Goal: Ask a question

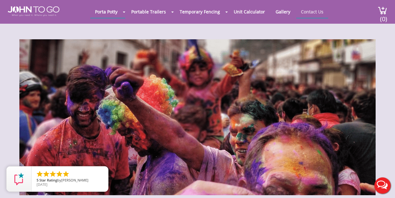
click at [312, 12] on link "Contact Us" at bounding box center [312, 12] width 32 height 12
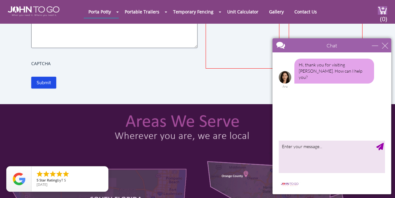
scroll to position [179, 0]
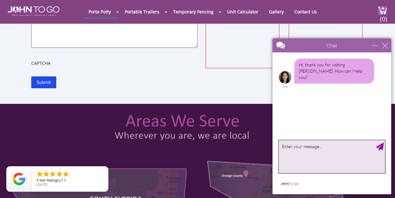
click at [283, 149] on textarea "type your message" at bounding box center [332, 157] width 106 height 33
paste textarea "Would you like to market directly to festivals? FestForums.com is that place. S…"
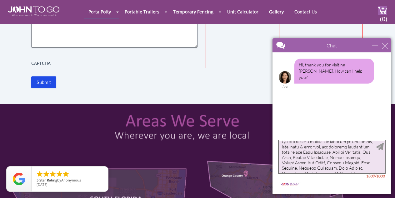
scroll to position [174, 0]
click at [281, 148] on textarea "type your message" at bounding box center [332, 157] width 106 height 33
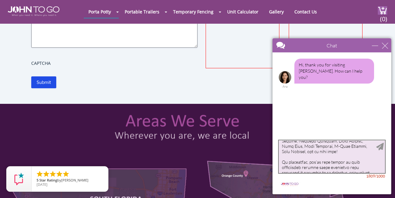
scroll to position [203, 0]
click at [336, 160] on textarea "type your message" at bounding box center [332, 157] width 106 height 33
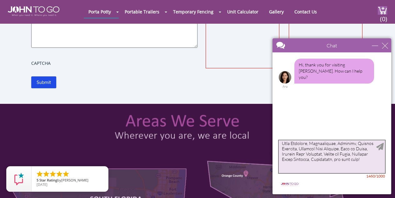
scroll to position [149, 0]
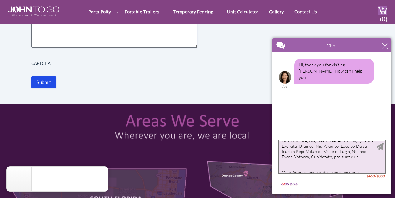
click at [322, 167] on textarea "type your message" at bounding box center [332, 157] width 106 height 33
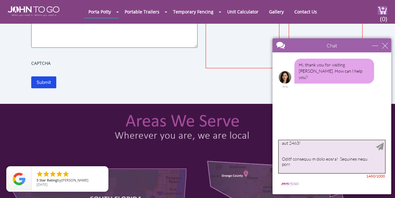
scroll to position [200, 0]
click at [375, 165] on textarea "type your message" at bounding box center [332, 157] width 106 height 33
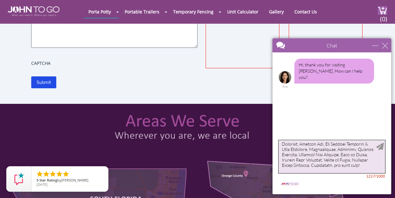
scroll to position [140, 0]
click at [352, 154] on textarea "type your message" at bounding box center [332, 157] width 106 height 33
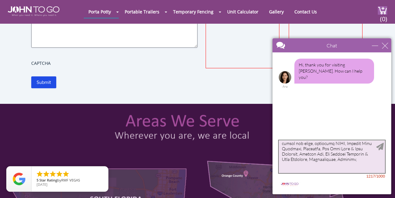
scroll to position [136, 0]
click at [307, 159] on textarea "type your message" at bounding box center [332, 157] width 106 height 33
click at [325, 154] on textarea "type your message" at bounding box center [332, 157] width 106 height 33
type textarea "Would you like to market directly to festivals? FestForums.com is that place. S…"
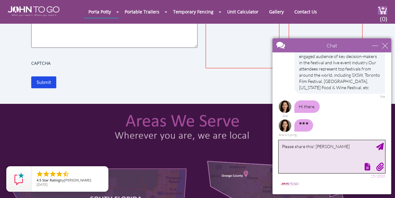
scroll to position [160, 0]
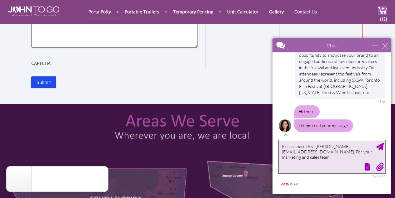
type textarea "Please share this! Laurie@FestForums.com. For your marketing and sales team."
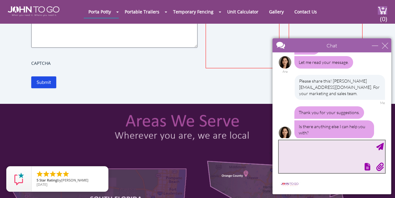
scroll to position [225, 0]
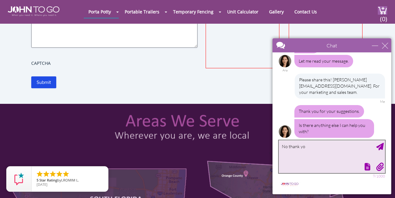
type textarea "No thank you"
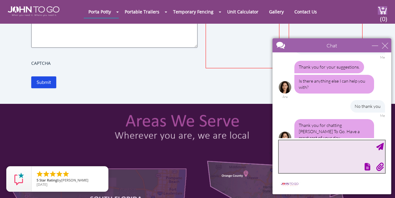
scroll to position [288, 0]
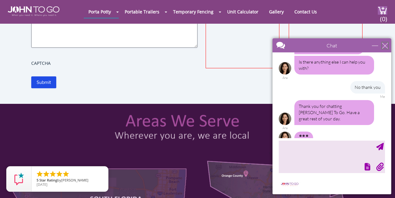
click at [386, 46] on div "close" at bounding box center [385, 45] width 6 height 6
type input "Continue Chat"
type input "End Chat"
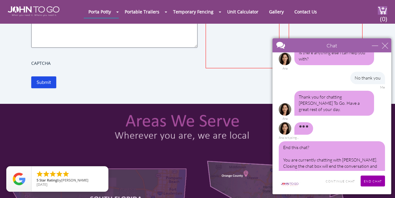
click at [376, 183] on input "End Chat" at bounding box center [372, 181] width 24 height 11
